Goal: Task Accomplishment & Management: Manage account settings

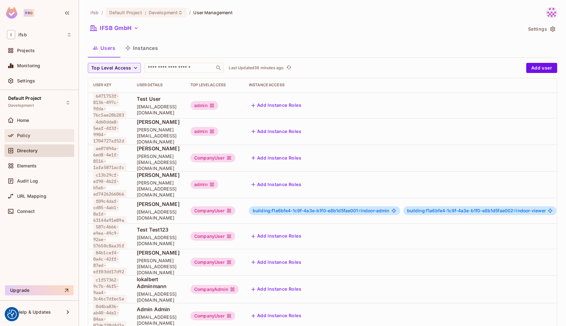
click at [40, 134] on div "Policy" at bounding box center [44, 135] width 55 height 5
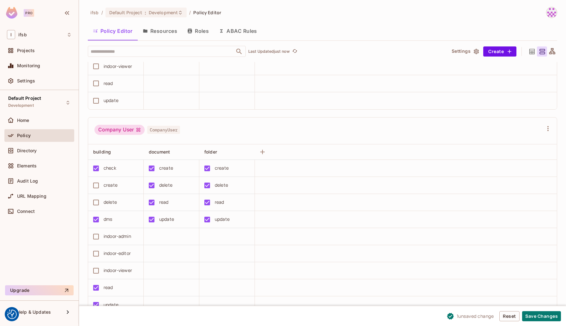
scroll to position [595, 0]
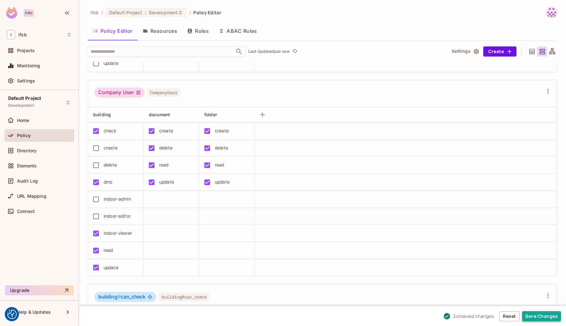
click at [535, 319] on button "Save Changes" at bounding box center [541, 316] width 39 height 10
click at [52, 123] on div "Home" at bounding box center [44, 120] width 55 height 5
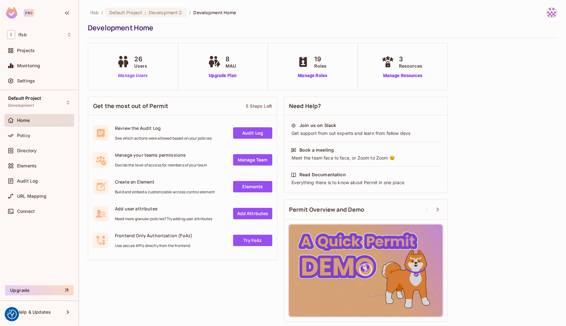
click at [129, 75] on link "Manage Users" at bounding box center [132, 75] width 35 height 7
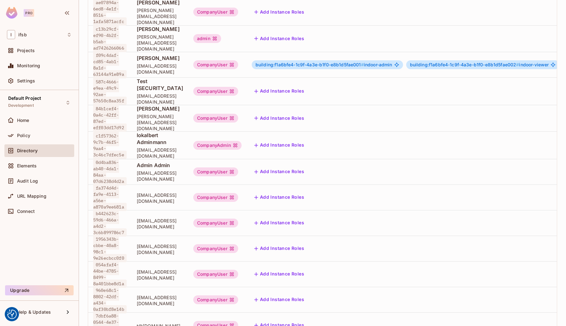
scroll to position [167, 0]
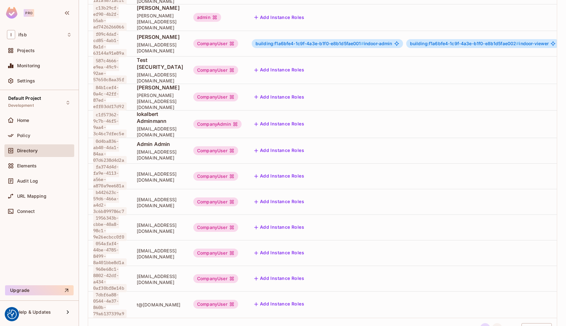
click at [494, 323] on button "2" at bounding box center [497, 328] width 10 height 10
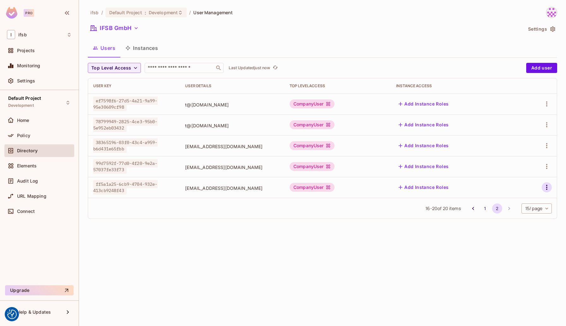
click at [545, 187] on icon "button" at bounding box center [547, 188] width 8 height 8
click at [521, 199] on li "Edit" at bounding box center [519, 202] width 56 height 14
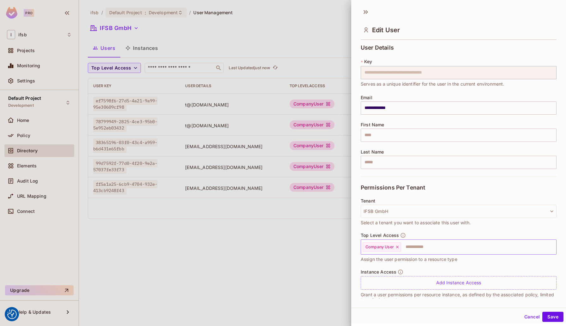
click at [409, 245] on input "text" at bounding box center [473, 247] width 142 height 13
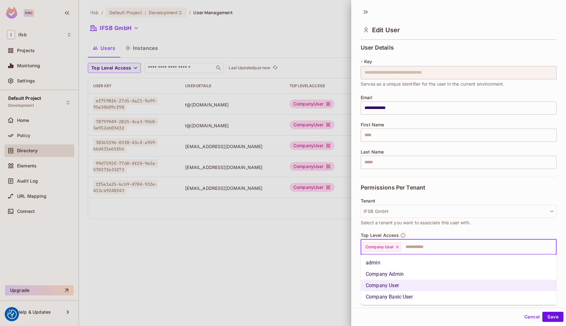
click at [394, 295] on li "Company Basic User" at bounding box center [459, 296] width 196 height 11
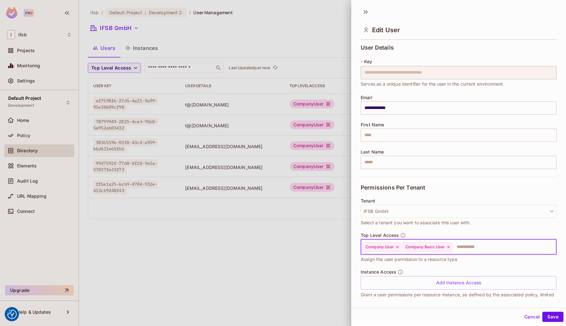
click at [396, 247] on icon at bounding box center [397, 247] width 4 height 4
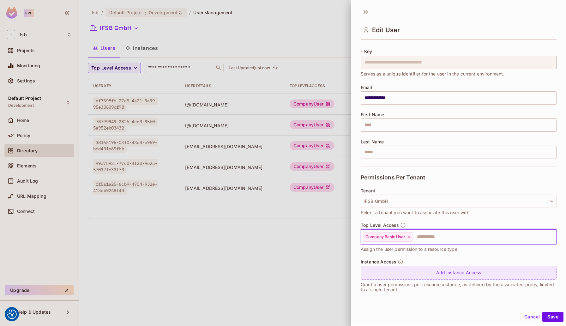
click at [442, 276] on div "Add Instance Access" at bounding box center [459, 273] width 196 height 14
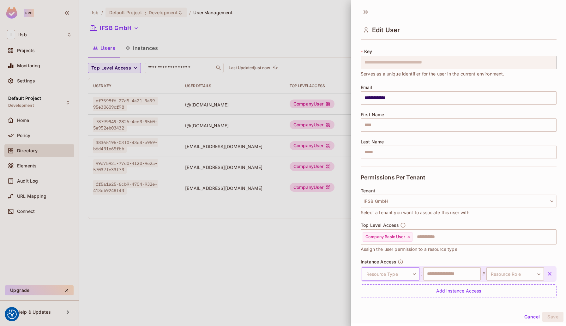
click at [403, 274] on body "We use cookies to enhance your browsing experience, serve personalized ads or c…" at bounding box center [283, 163] width 566 height 326
click at [385, 302] on li "building" at bounding box center [389, 301] width 58 height 11
click at [450, 269] on input "text" at bounding box center [451, 273] width 57 height 13
click at [448, 273] on input "text" at bounding box center [451, 273] width 57 height 13
paste input "**********"
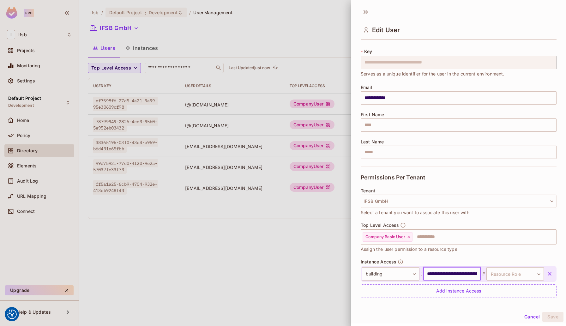
scroll to position [0, 91]
type input "**********"
click at [510, 275] on body "We use cookies to enhance your browsing experience, serve personalized ads or c…" at bounding box center [283, 163] width 566 height 326
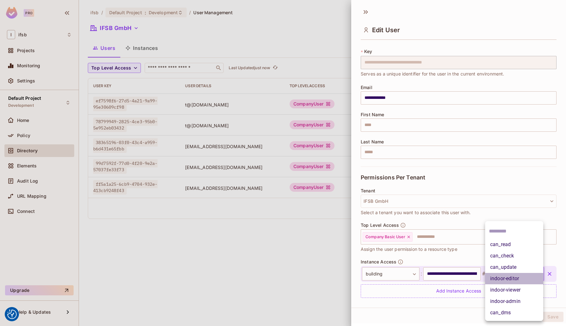
click at [519, 278] on li "indoor-editor" at bounding box center [514, 278] width 58 height 11
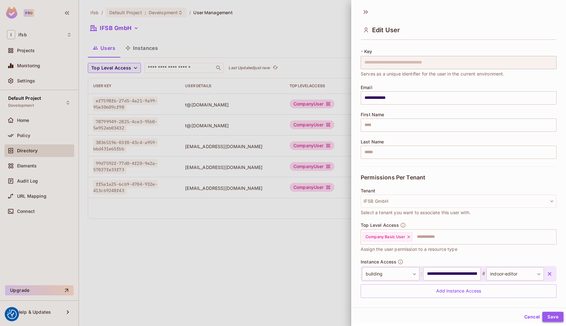
click at [553, 315] on button "Save" at bounding box center [552, 317] width 21 height 10
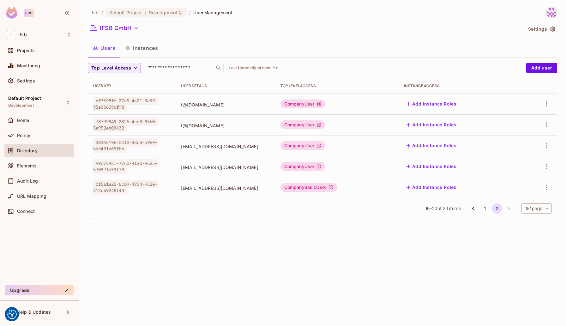
click at [476, 189] on div "Add Instance Roles" at bounding box center [459, 187] width 111 height 10
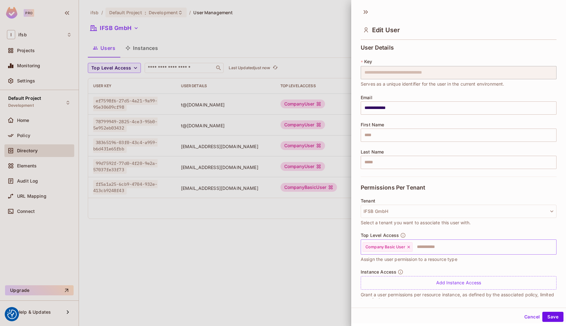
scroll to position [10, 0]
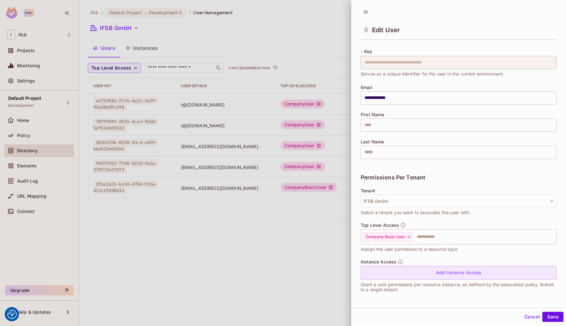
click at [440, 267] on div "Add Instance Access" at bounding box center [459, 273] width 196 height 14
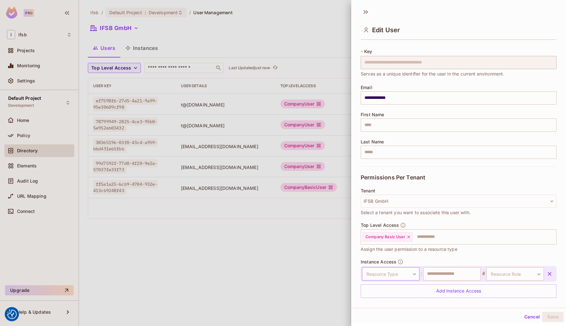
click at [409, 273] on body "We use cookies to enhance your browsing experience, serve personalized ads or c…" at bounding box center [283, 163] width 566 height 326
click at [382, 303] on li "building" at bounding box center [389, 301] width 58 height 11
click at [445, 274] on input "text" at bounding box center [451, 273] width 57 height 13
paste input "**********"
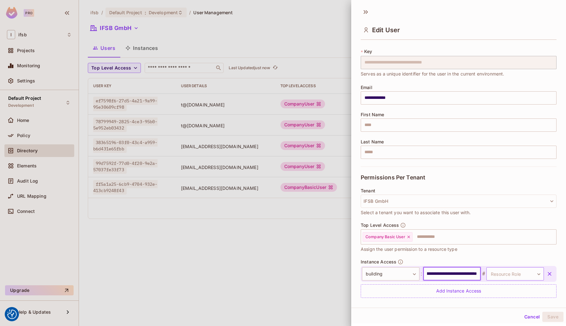
type input "**********"
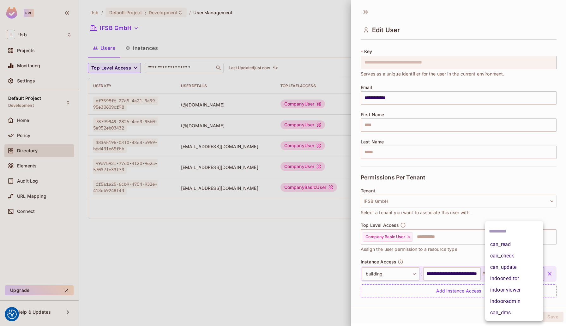
scroll to position [0, 0]
click at [521, 274] on body "We use cookies to enhance your browsing experience, serve personalized ads or c…" at bounding box center [283, 163] width 566 height 326
click at [518, 280] on li "indoor-editor" at bounding box center [514, 278] width 58 height 11
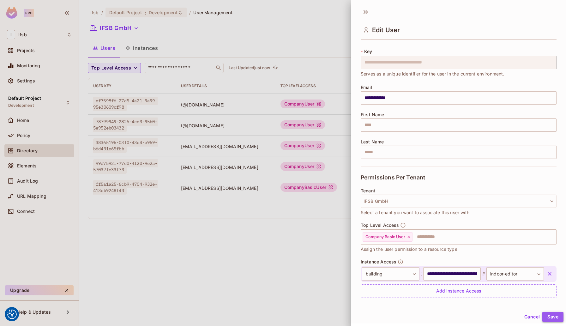
click at [552, 316] on button "Save" at bounding box center [552, 317] width 21 height 10
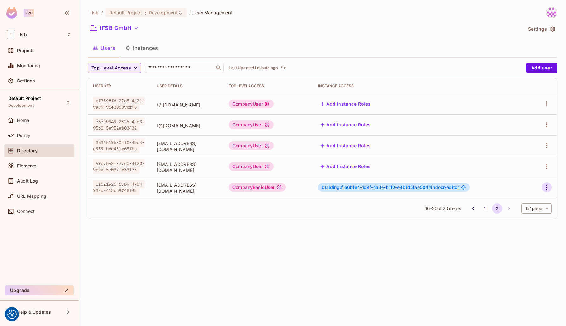
click at [546, 187] on icon "button" at bounding box center [547, 188] width 8 height 8
click at [528, 200] on li "Edit" at bounding box center [519, 202] width 56 height 14
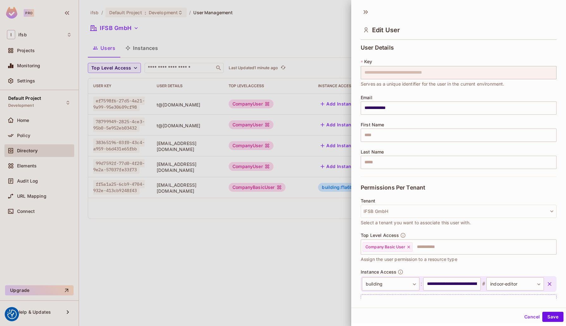
click at [548, 282] on icon "button" at bounding box center [550, 284] width 4 height 4
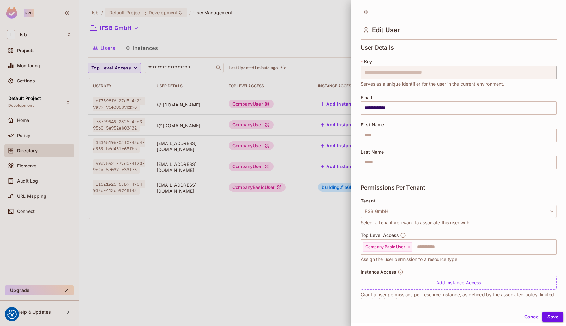
click at [555, 317] on button "Save" at bounding box center [552, 317] width 21 height 10
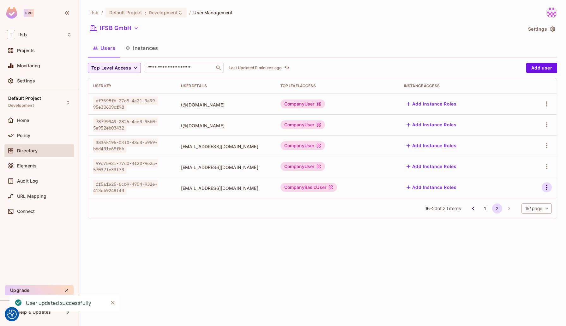
click at [543, 185] on button "button" at bounding box center [547, 187] width 10 height 10
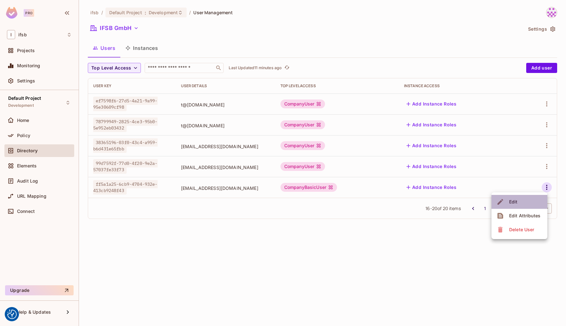
click at [525, 204] on li "Edit" at bounding box center [519, 202] width 56 height 14
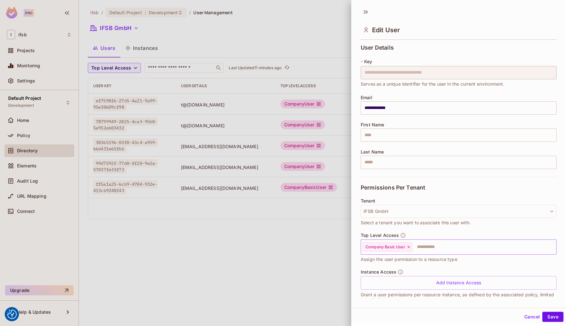
click at [425, 246] on input "text" at bounding box center [478, 247] width 131 height 13
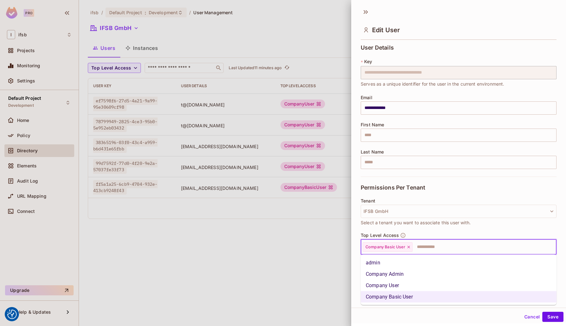
click at [393, 286] on li "Company User" at bounding box center [459, 285] width 196 height 11
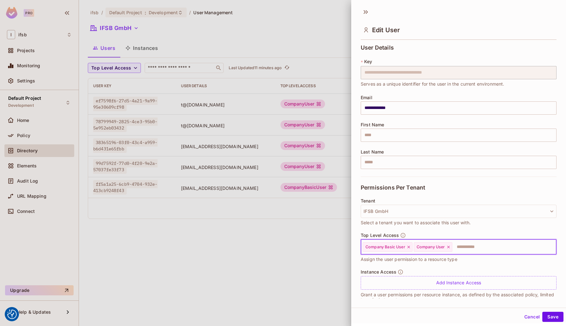
click at [410, 247] on icon at bounding box center [409, 247] width 4 height 4
click at [555, 321] on button "Save" at bounding box center [552, 317] width 21 height 10
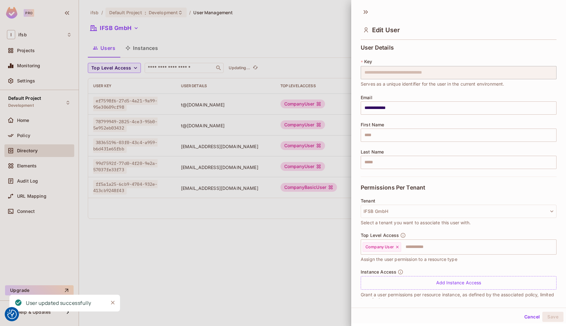
click at [292, 222] on div at bounding box center [283, 163] width 566 height 326
